Goal: Book appointment/travel/reservation

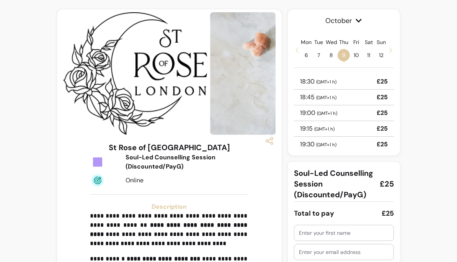
click at [363, 24] on span "October" at bounding box center [344, 20] width 100 height 11
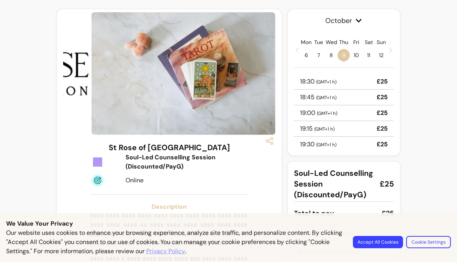
click at [390, 51] on icon at bounding box center [391, 50] width 6 height 6
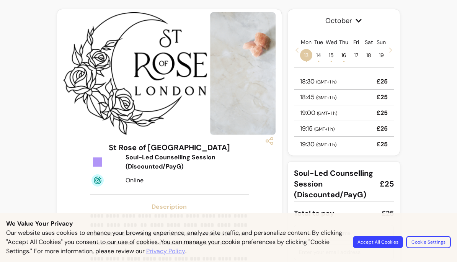
click at [384, 246] on button "Accept All Cookies" at bounding box center [378, 242] width 50 height 12
click at [382, 241] on button "Accept All Cookies" at bounding box center [378, 242] width 50 height 12
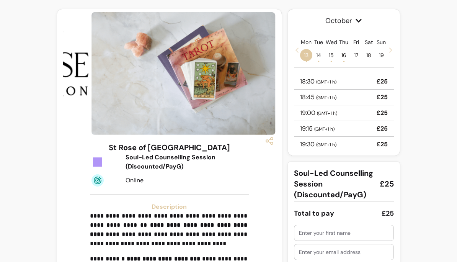
click at [390, 47] on icon at bounding box center [391, 50] width 6 height 6
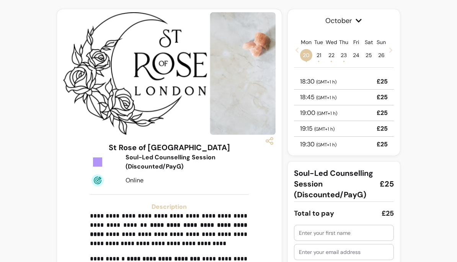
click at [321, 51] on span "21 •" at bounding box center [319, 55] width 12 height 12
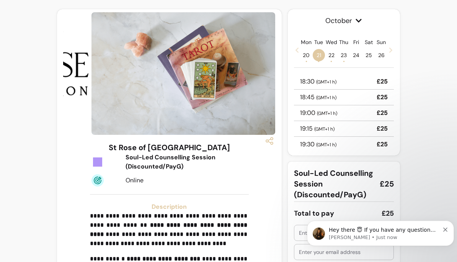
click at [354, 81] on div "18:30 ( GMT+1 h ) £25" at bounding box center [344, 82] width 100 height 16
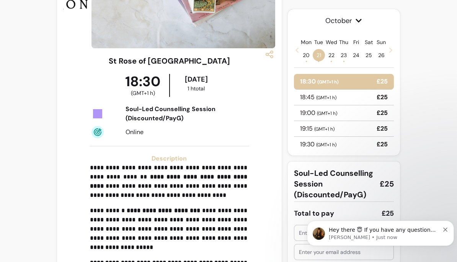
scroll to position [86, 0]
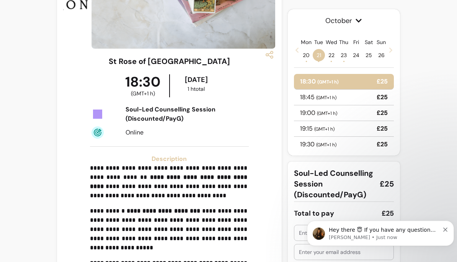
click at [445, 229] on icon "Dismiss notification" at bounding box center [445, 229] width 4 height 4
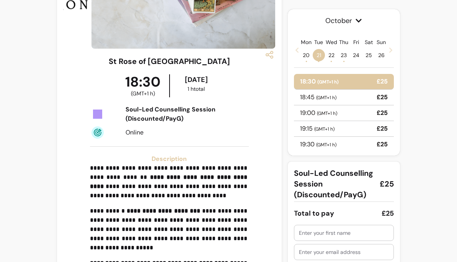
click at [344, 227] on div at bounding box center [344, 232] width 90 height 15
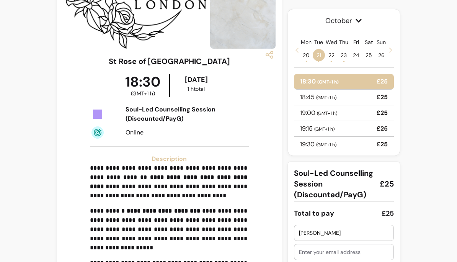
click at [347, 235] on input "[PERSON_NAME]" at bounding box center [344, 233] width 90 height 8
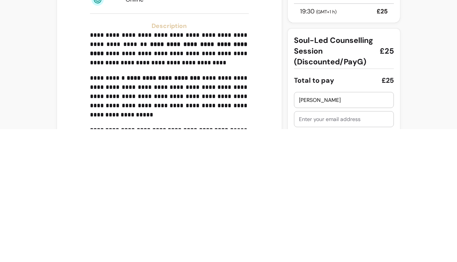
type input "[PERSON_NAME]"
click at [340, 248] on input "text" at bounding box center [344, 252] width 90 height 8
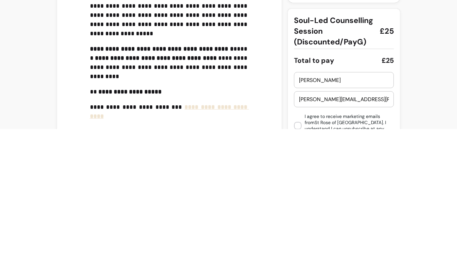
scroll to position [171, 0]
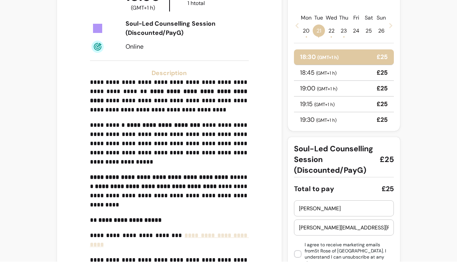
click at [292, 251] on label "I agree to receive marketing emails from [GEOGRAPHIC_DATA] . I understand I can…" at bounding box center [344, 254] width 106 height 31
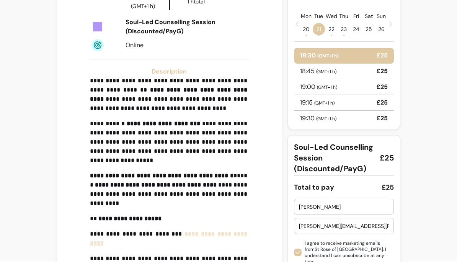
scroll to position [173, 0]
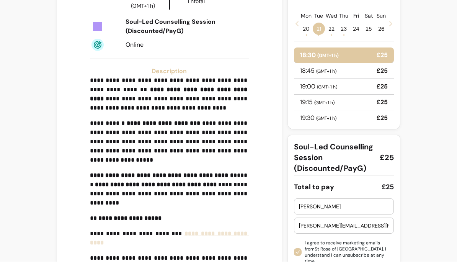
click at [300, 225] on input "[PERSON_NAME][EMAIL_ADDRESS][PERSON_NAME][DOMAIN_NAME]" at bounding box center [344, 226] width 90 height 8
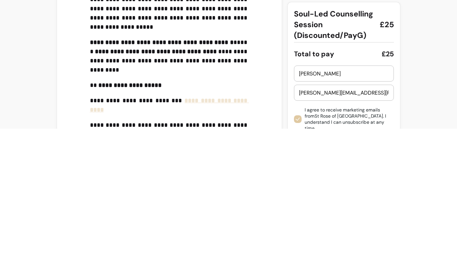
click at [310, 222] on input "[PERSON_NAME][EMAIL_ADDRESS][PERSON_NAME][DOMAIN_NAME]" at bounding box center [344, 226] width 90 height 8
click at [309, 222] on input "[PERSON_NAME][EMAIL_ADDRESS][PERSON_NAME][DOMAIN_NAME]" at bounding box center [344, 226] width 90 height 8
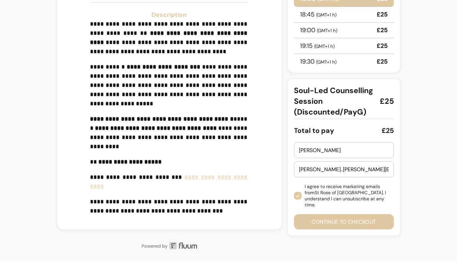
scroll to position [230, 0]
type input "[PERSON_NAME]..[PERSON_NAME][EMAIL_ADDRESS][DOMAIN_NAME]"
click at [363, 220] on button "Continue to checkout" at bounding box center [343, 222] width 97 height 15
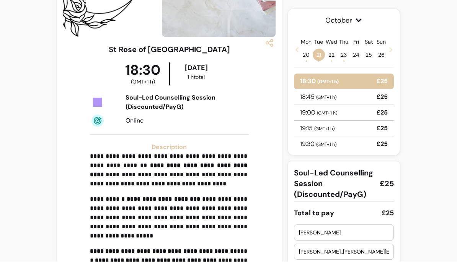
scroll to position [0, 0]
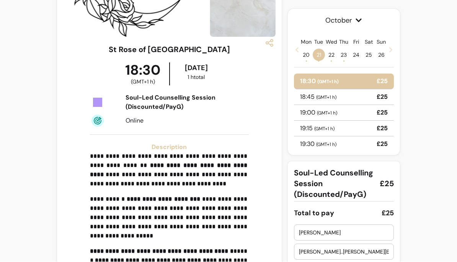
click at [349, 85] on div "18:30 ( GMT+1 h ) £25" at bounding box center [344, 82] width 100 height 16
click at [352, 118] on div "19:00 ( GMT+1 h ) £25" at bounding box center [344, 113] width 100 height 16
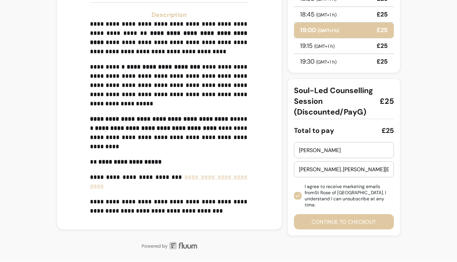
scroll to position [230, 0]
click at [360, 219] on button "Continue to checkout" at bounding box center [344, 221] width 100 height 15
click at [426, 198] on div "**********" at bounding box center [228, 15] width 457 height 491
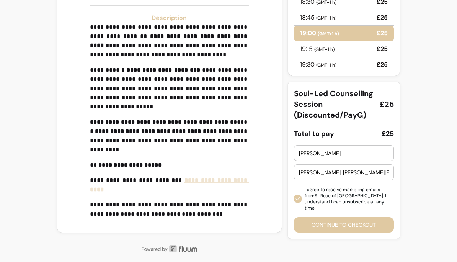
scroll to position [226, 0]
click at [350, 156] on input "[PERSON_NAME]" at bounding box center [344, 154] width 90 height 8
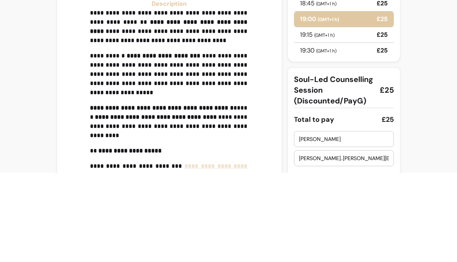
scroll to position [152, 0]
click at [363, 163] on span "Soul-Led Counselling Session (Discounted/PayG)" at bounding box center [334, 179] width 80 height 32
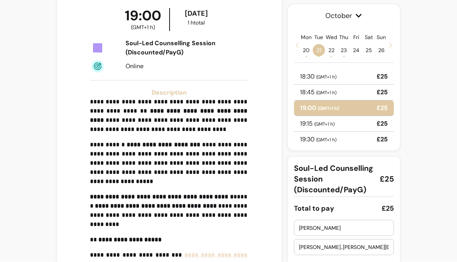
click at [368, 182] on span "Soul-Led Counselling Session (Discounted/PayG)" at bounding box center [334, 179] width 80 height 32
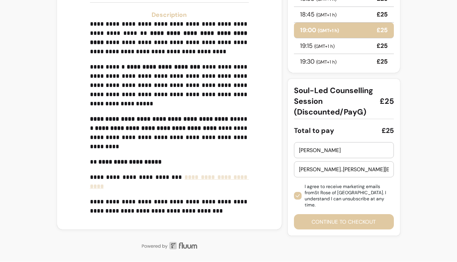
scroll to position [230, 0]
click at [374, 216] on button "Continue to checkout" at bounding box center [343, 222] width 97 height 15
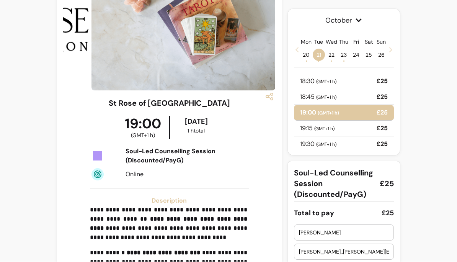
scroll to position [44, 0]
